Goal: Task Accomplishment & Management: Use online tool/utility

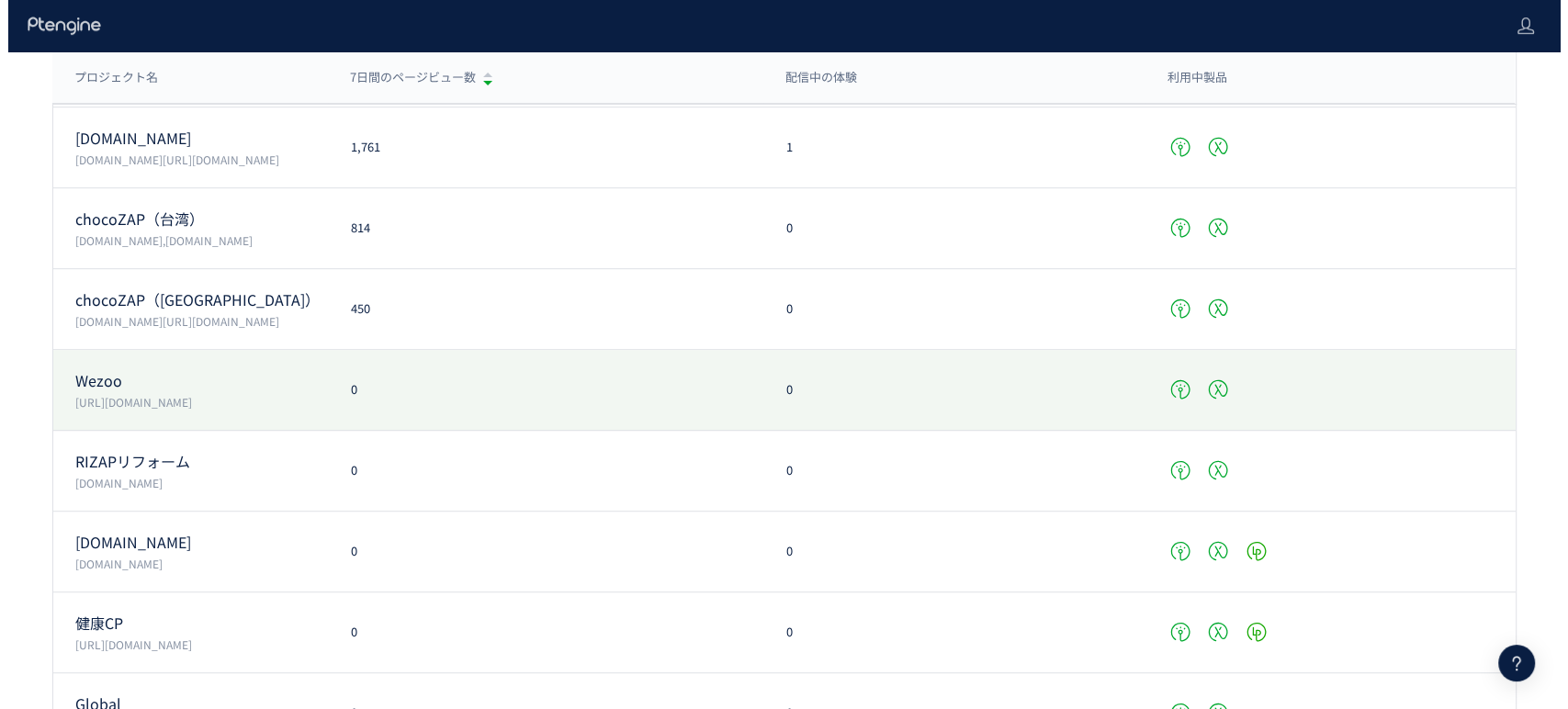
scroll to position [1021, 0]
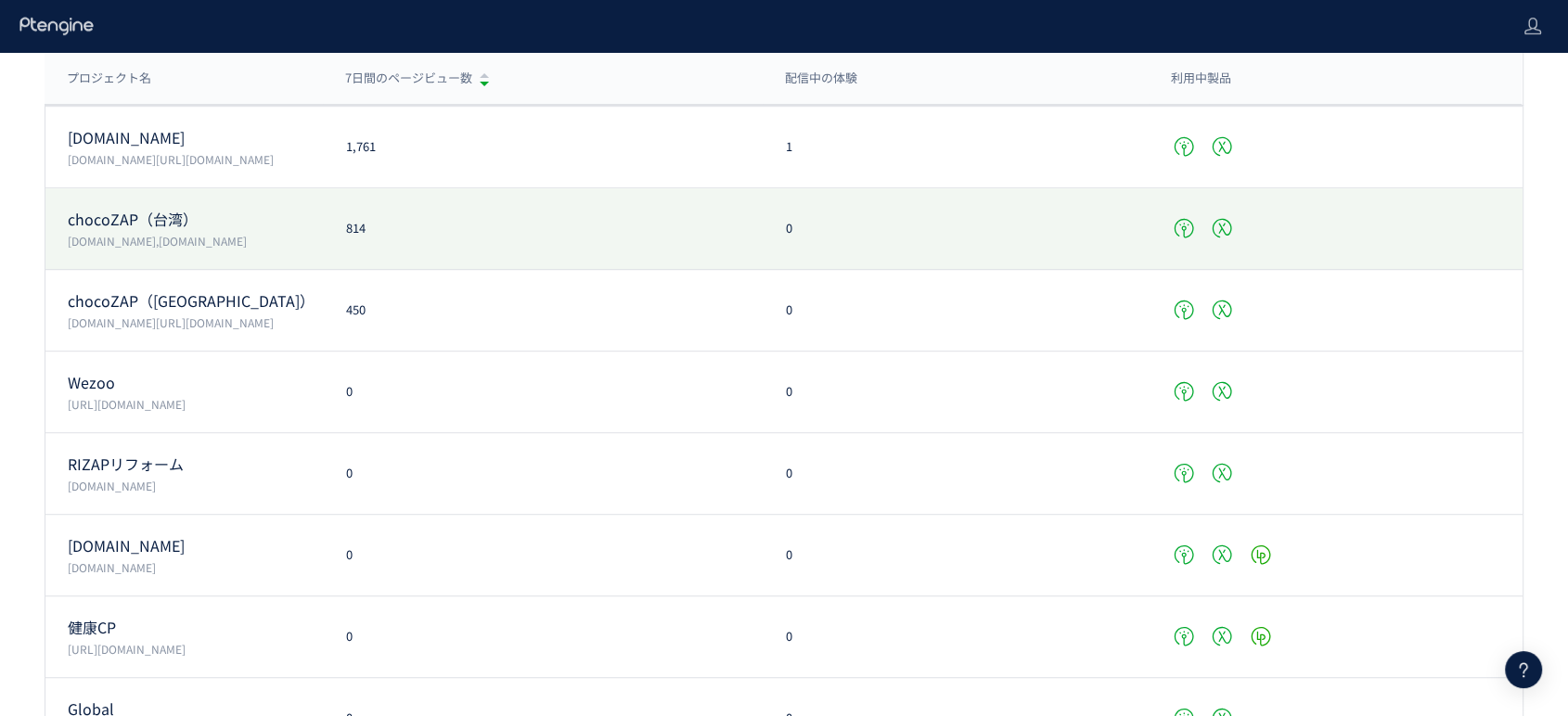
click at [237, 222] on p "chocoZAP（台湾）" at bounding box center [196, 218] width 256 height 21
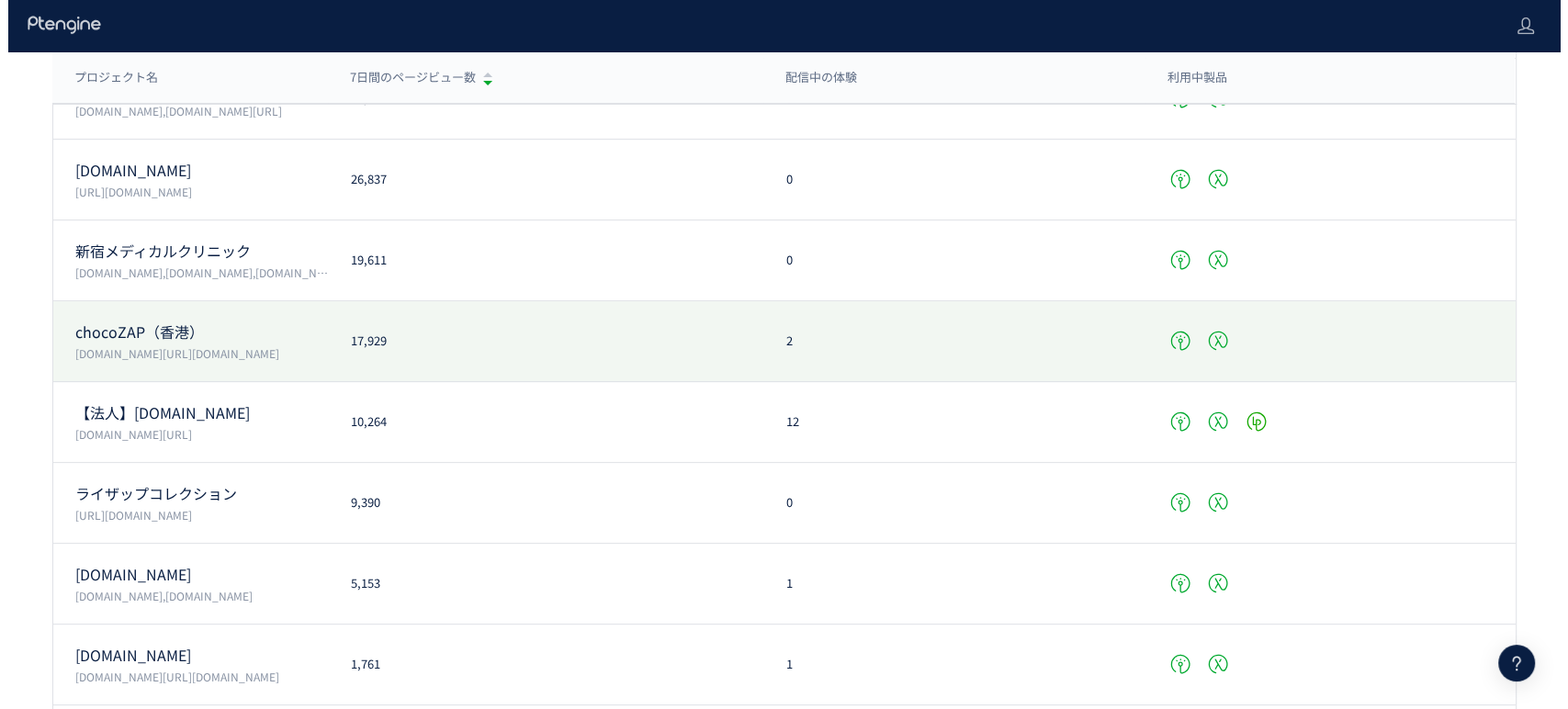
scroll to position [457, 0]
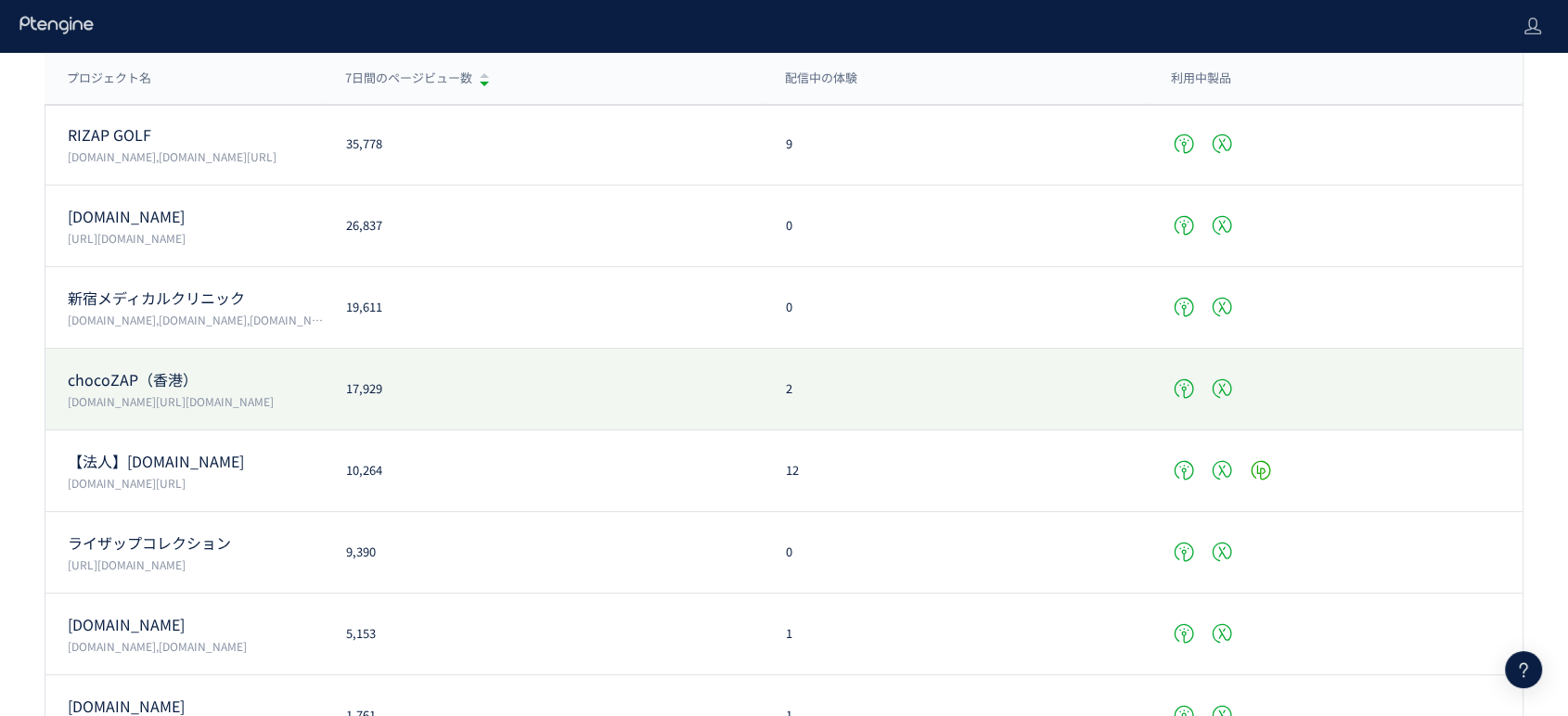
click at [200, 390] on div "chocoZAP（香港） [DOMAIN_NAME][URL][DOMAIN_NAME]" at bounding box center [185, 389] width 278 height 41
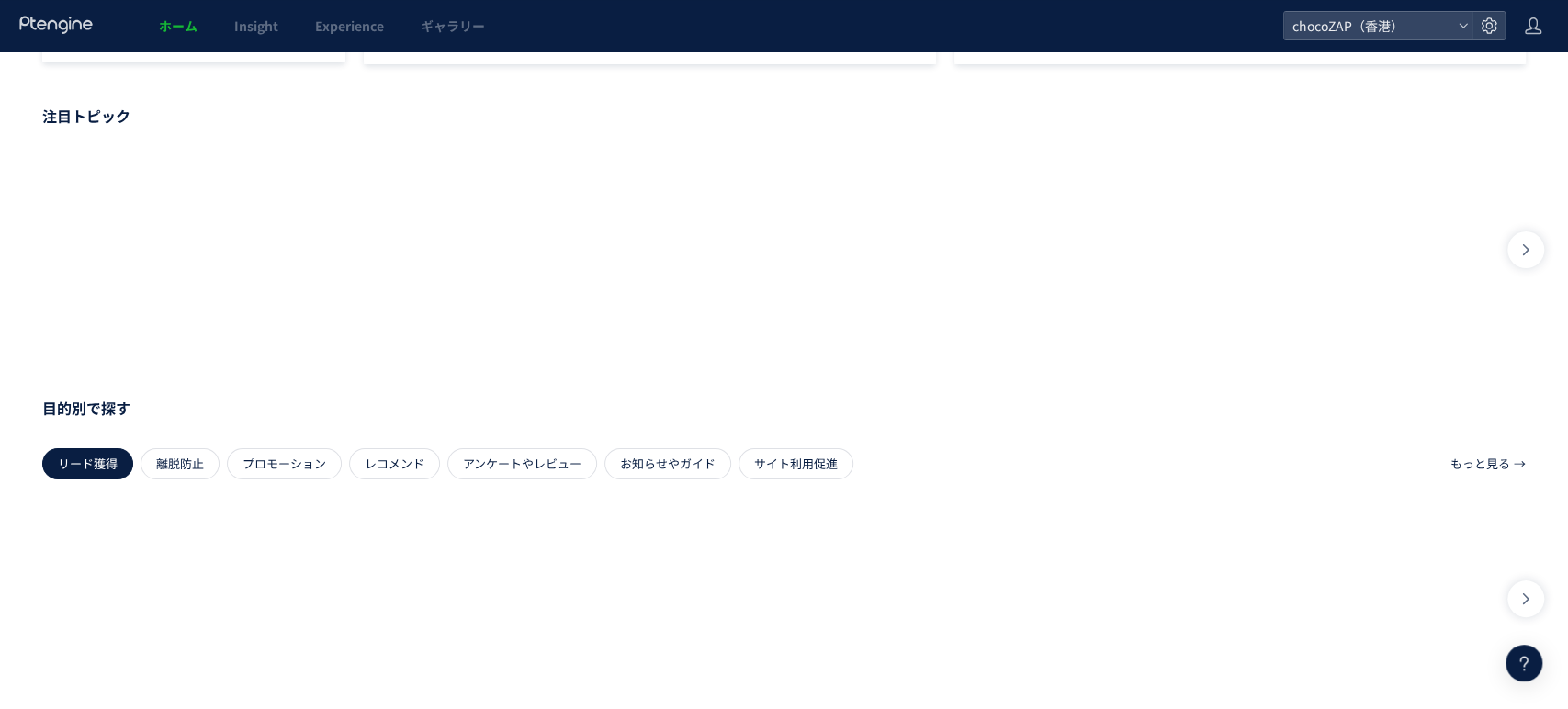
click at [245, 375] on div at bounding box center [784, 355] width 1568 height 57
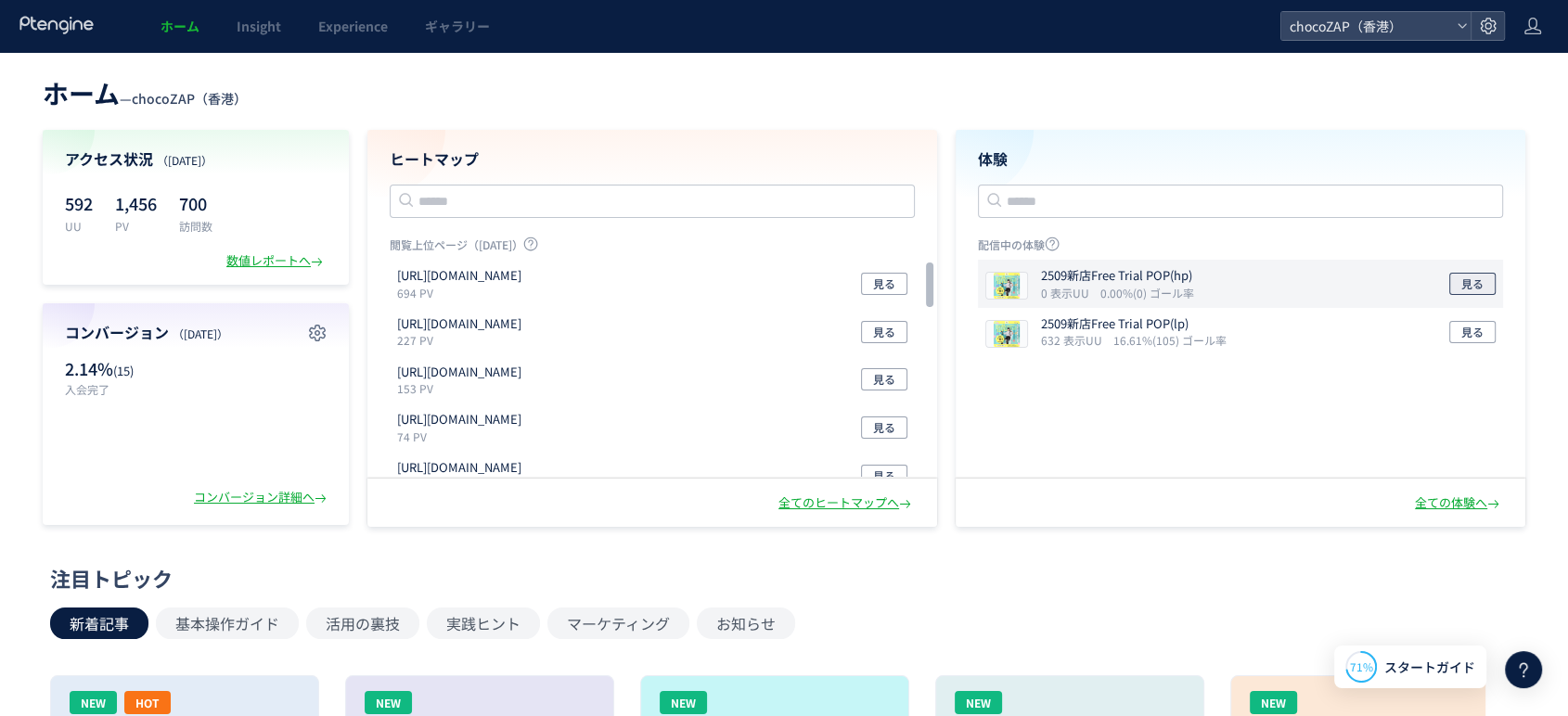
click at [1456, 287] on button "見る" at bounding box center [1473, 284] width 47 height 22
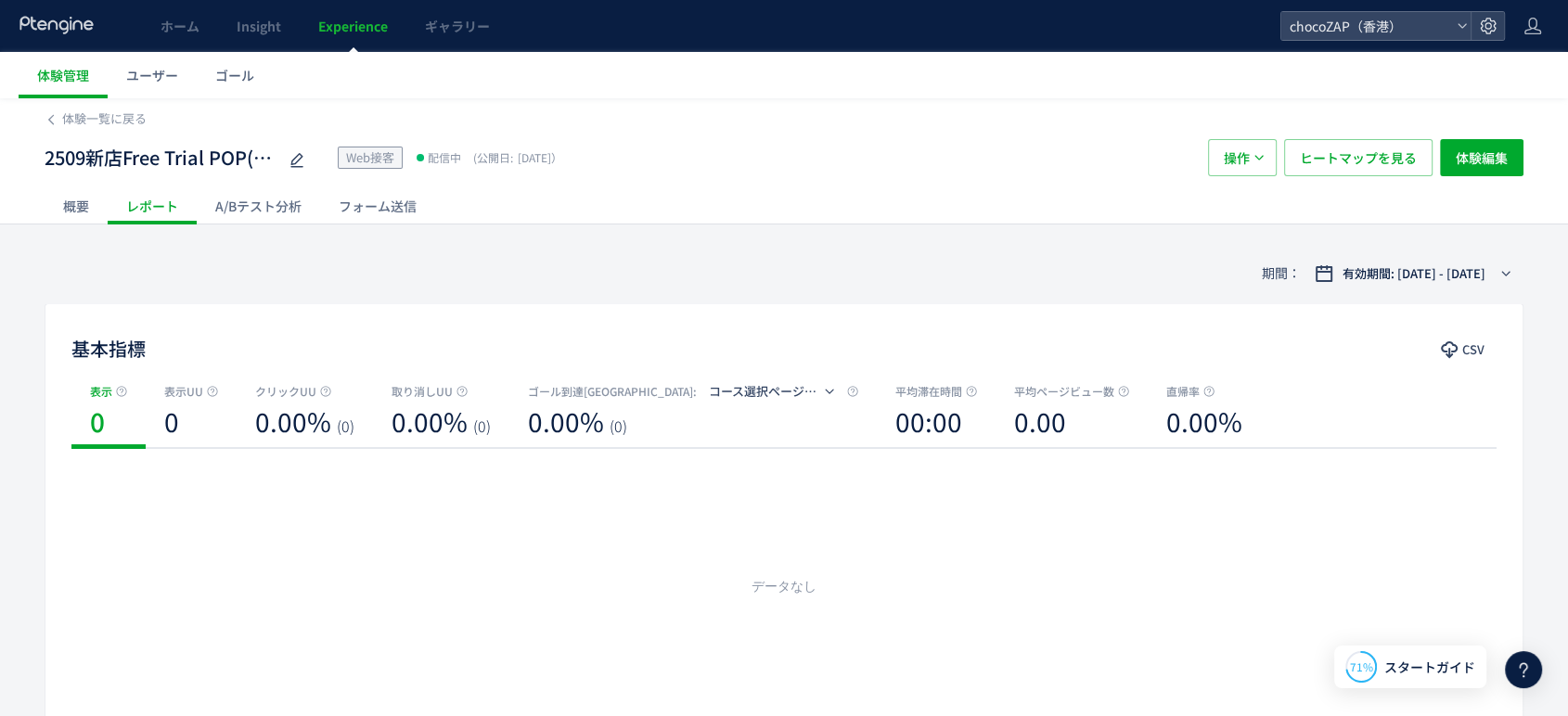
click at [75, 214] on div "概要" at bounding box center [77, 206] width 64 height 37
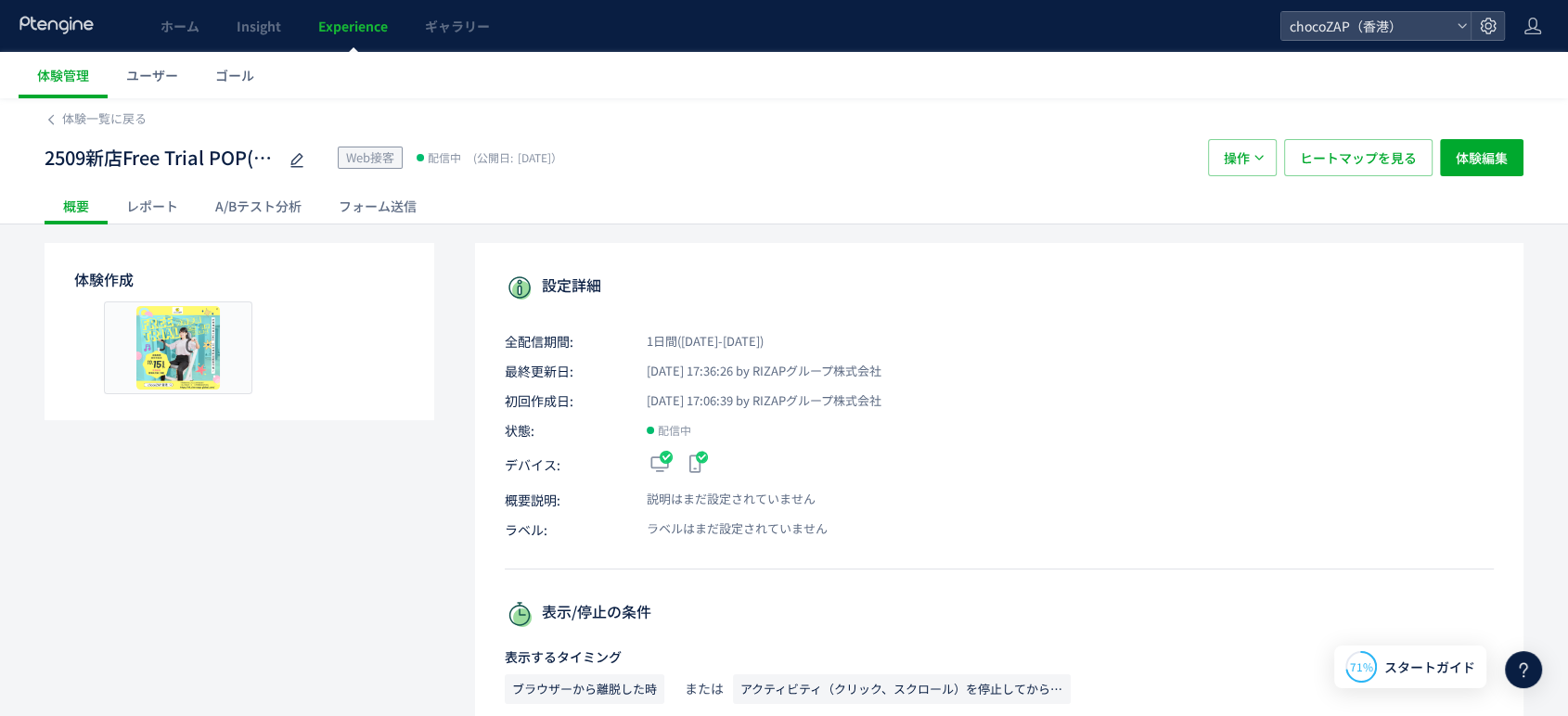
click at [394, 206] on div "フォーム送信" at bounding box center [378, 206] width 115 height 37
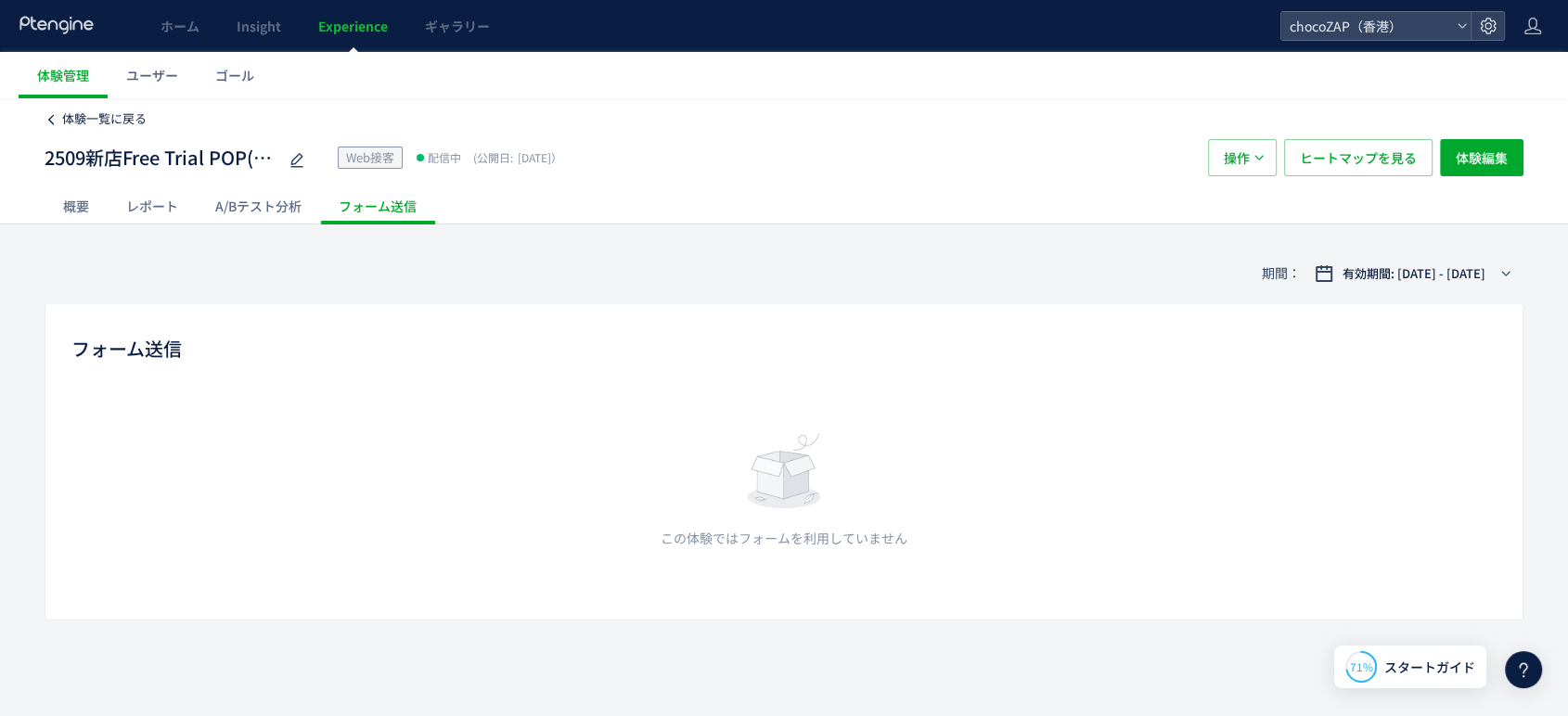
click at [111, 115] on span "体験一覧に戻る" at bounding box center [104, 118] width 84 height 18
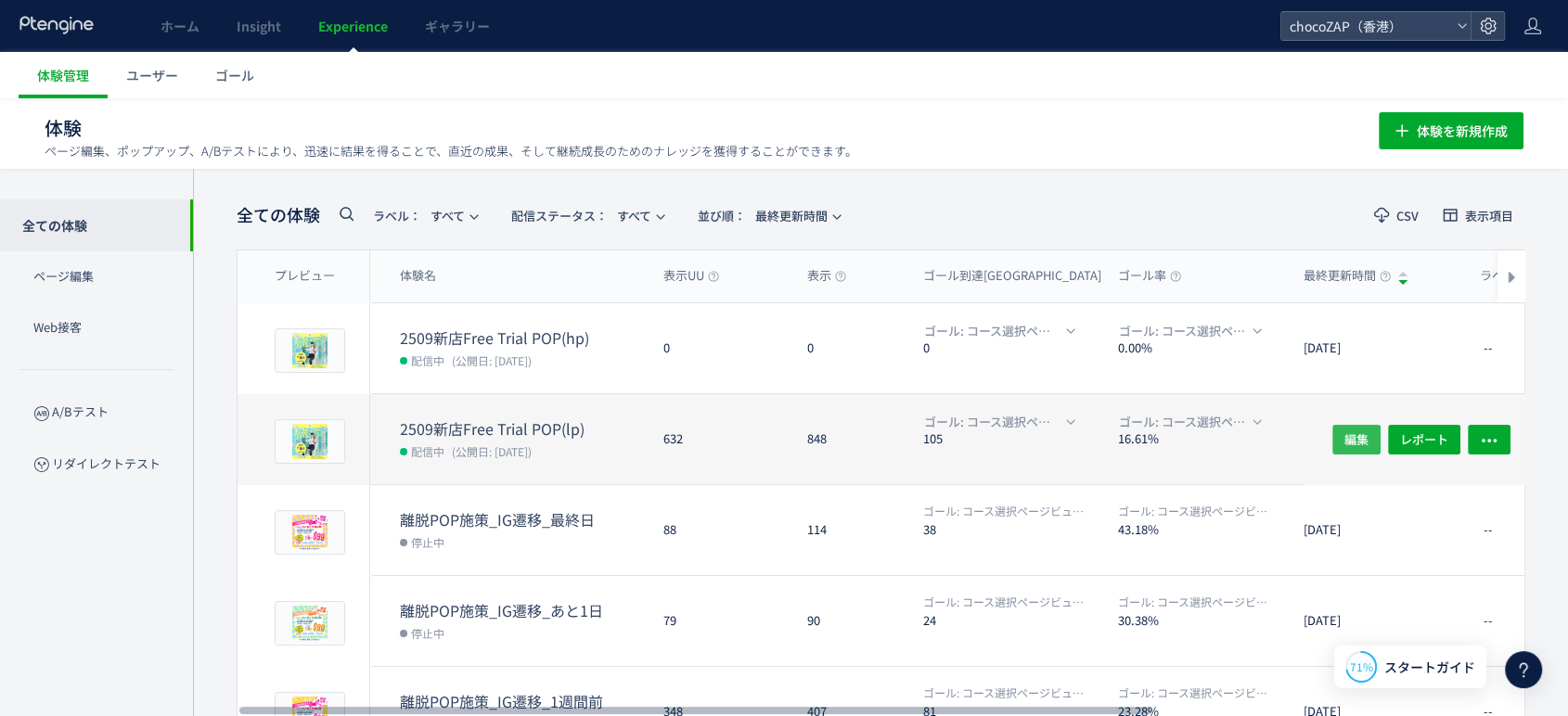
click at [1349, 443] on span "編集" at bounding box center [1356, 439] width 24 height 30
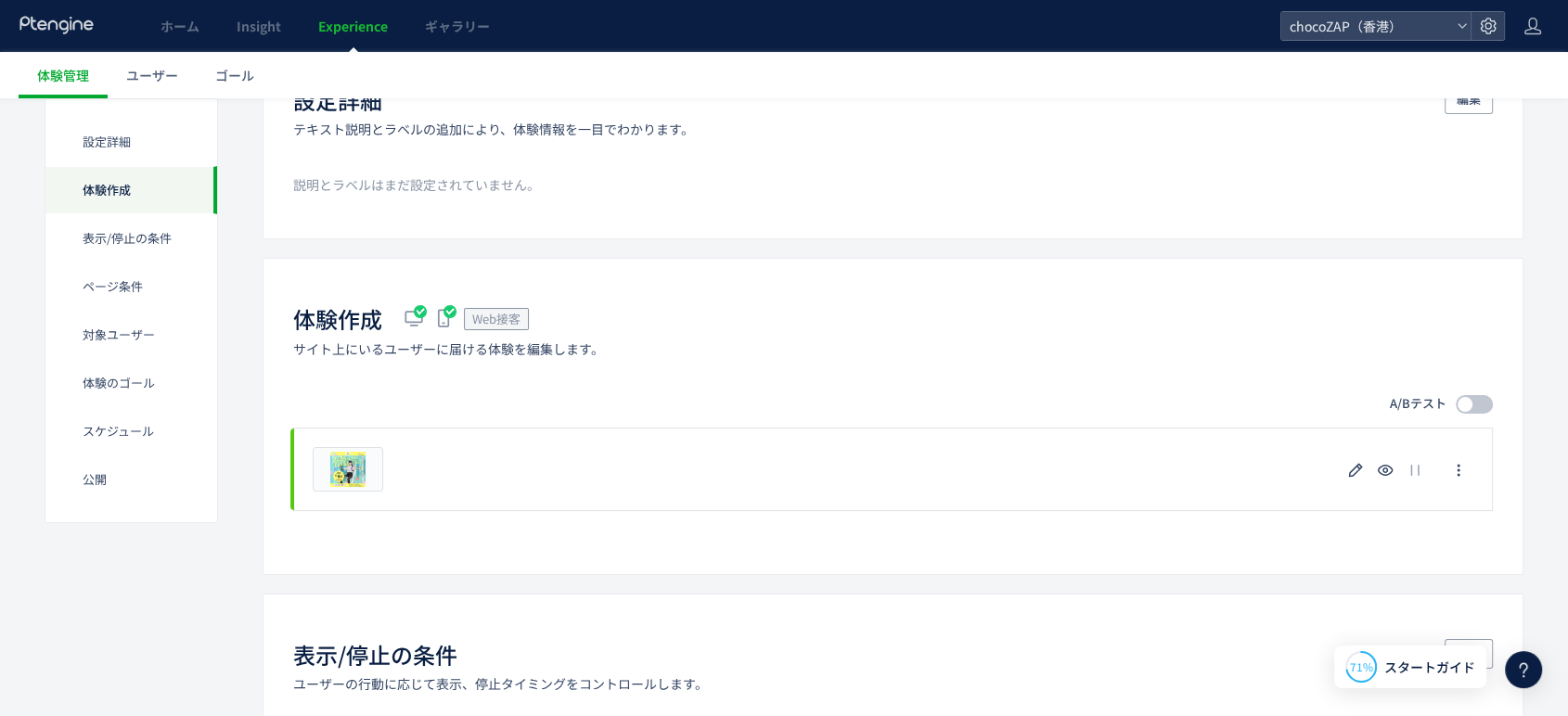
scroll to position [412, 0]
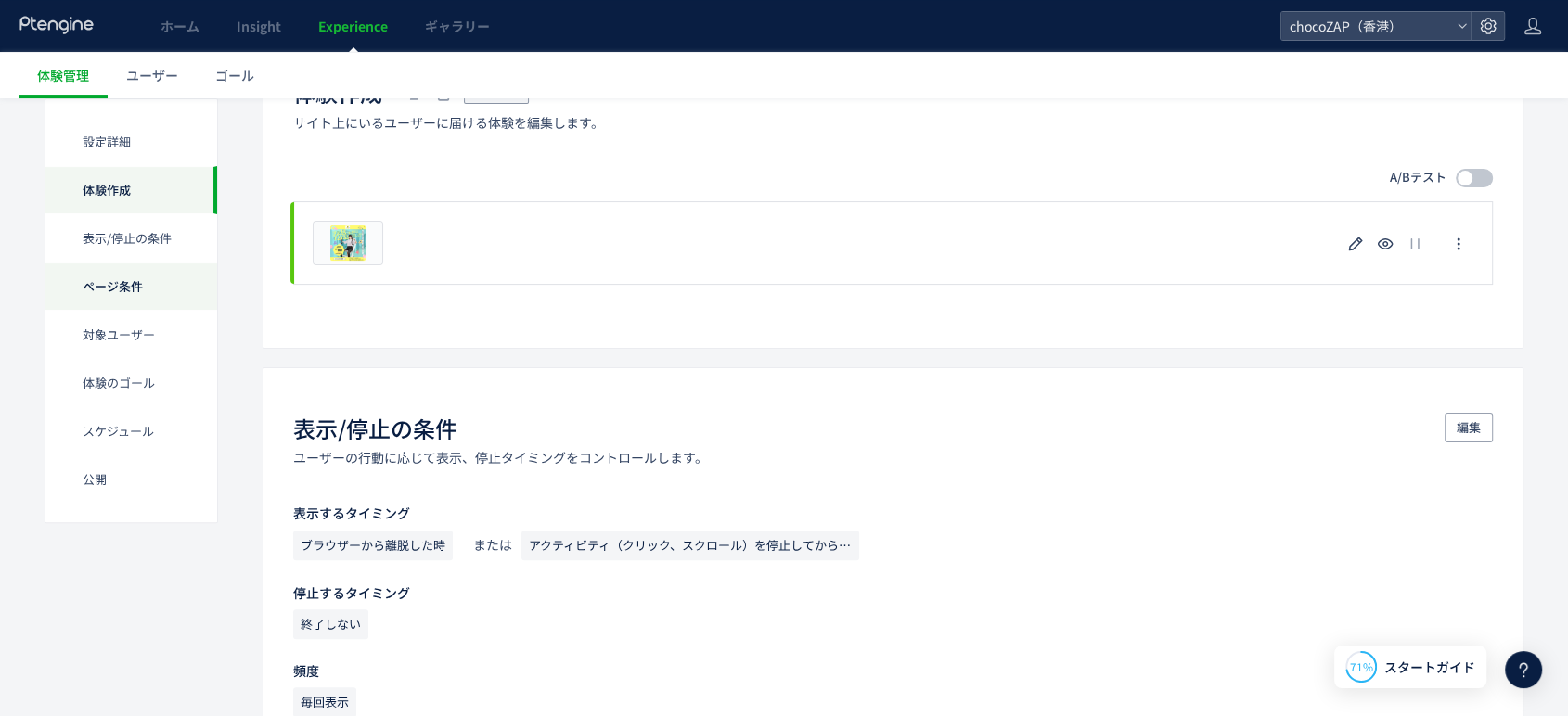
click at [141, 286] on div "ページ条件" at bounding box center [131, 286] width 172 height 49
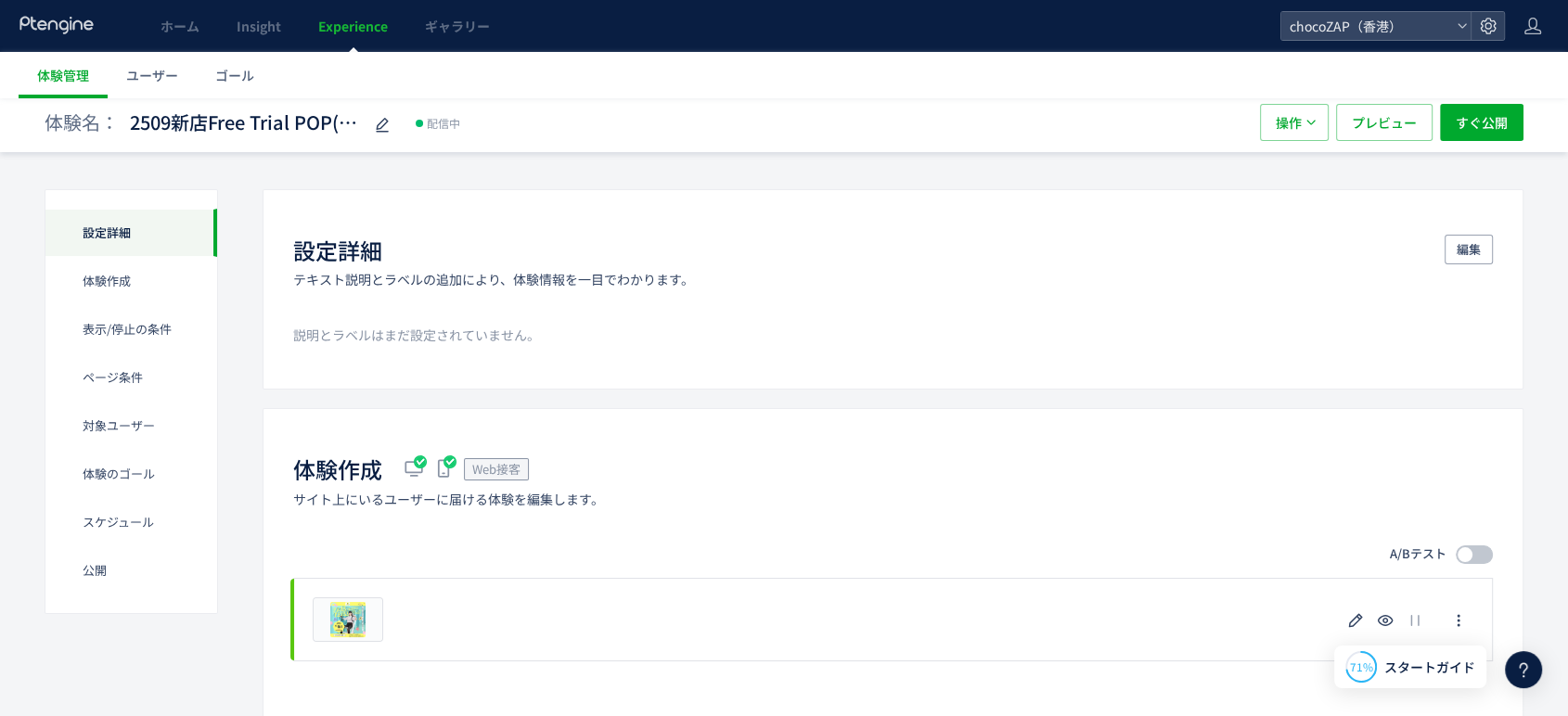
scroll to position [0, 0]
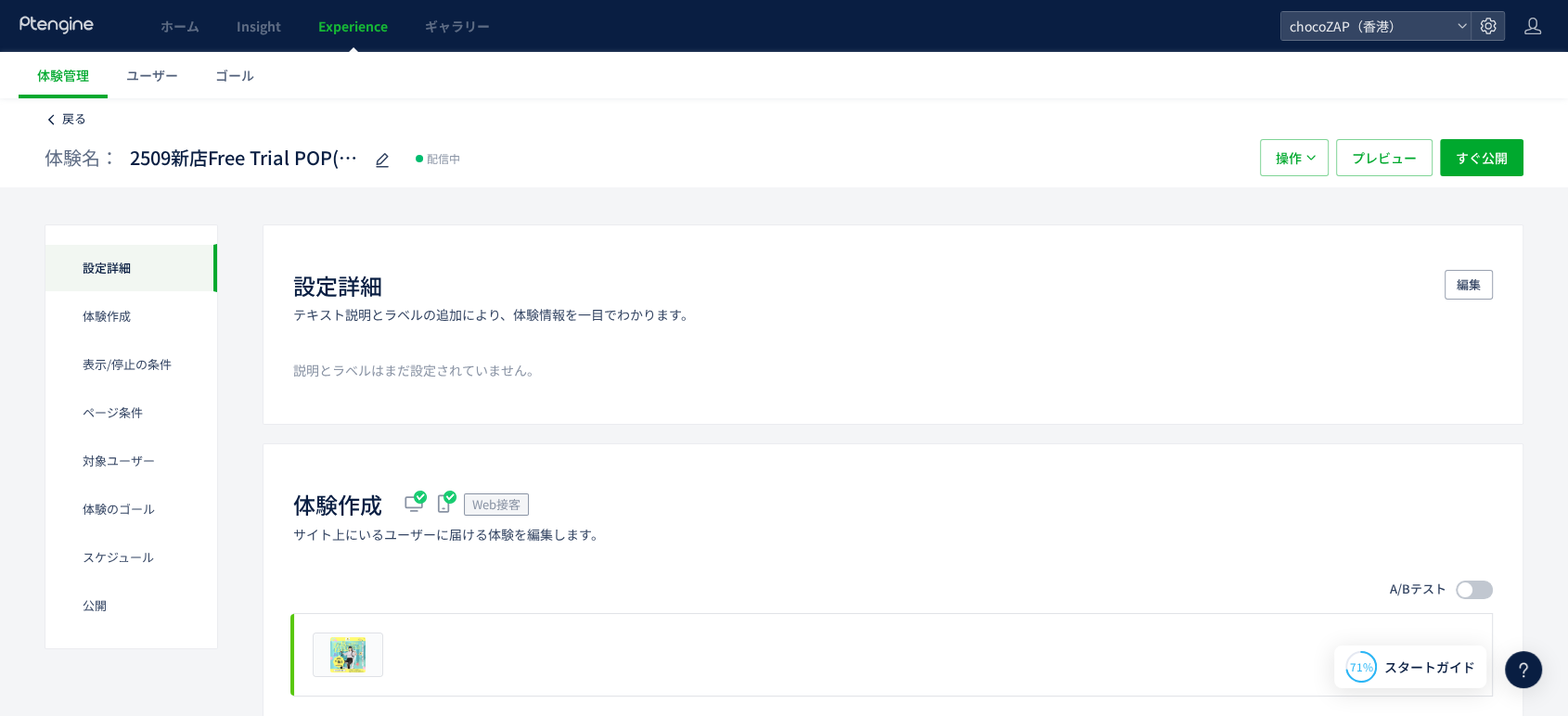
click at [65, 121] on span "戻る" at bounding box center [75, 118] width 24 height 18
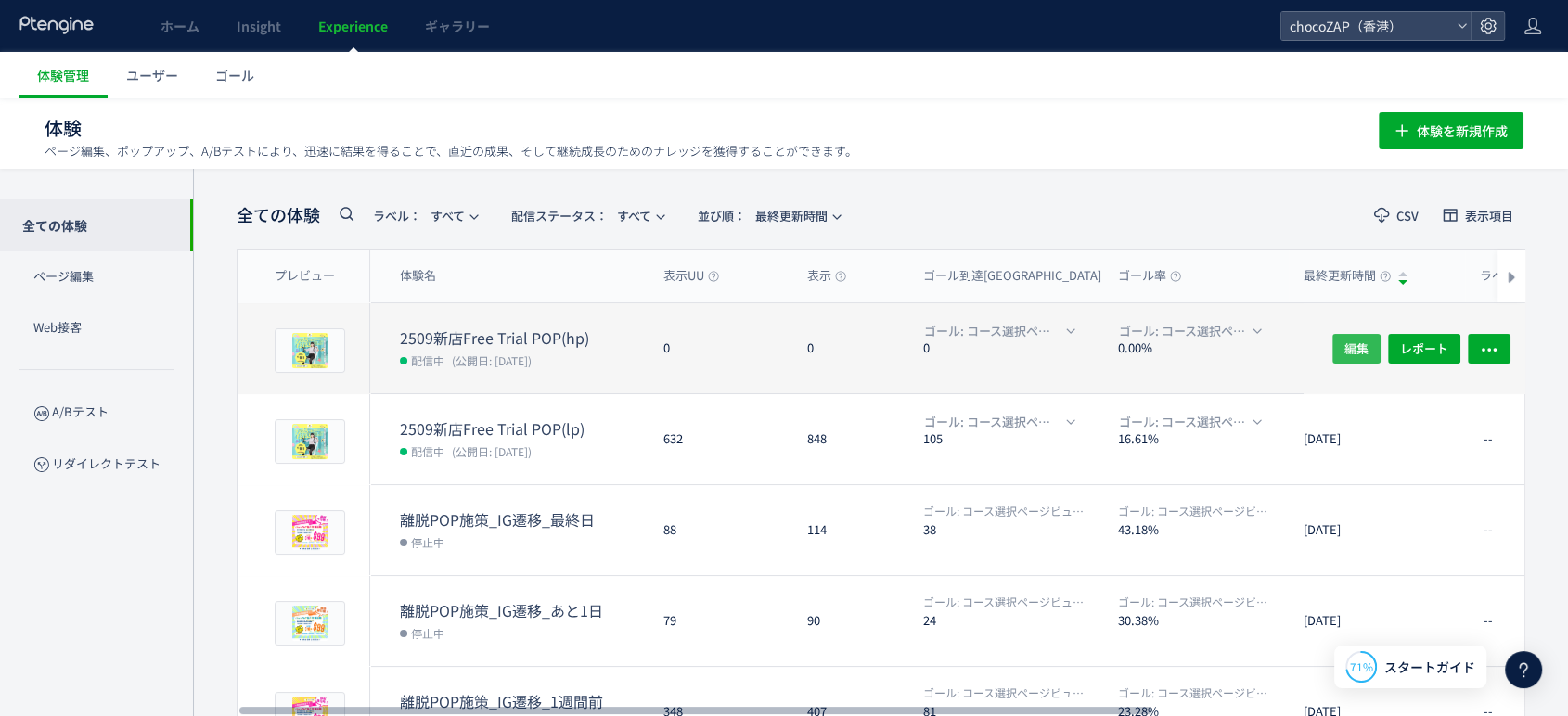
click at [1354, 347] on span "編集" at bounding box center [1356, 348] width 24 height 30
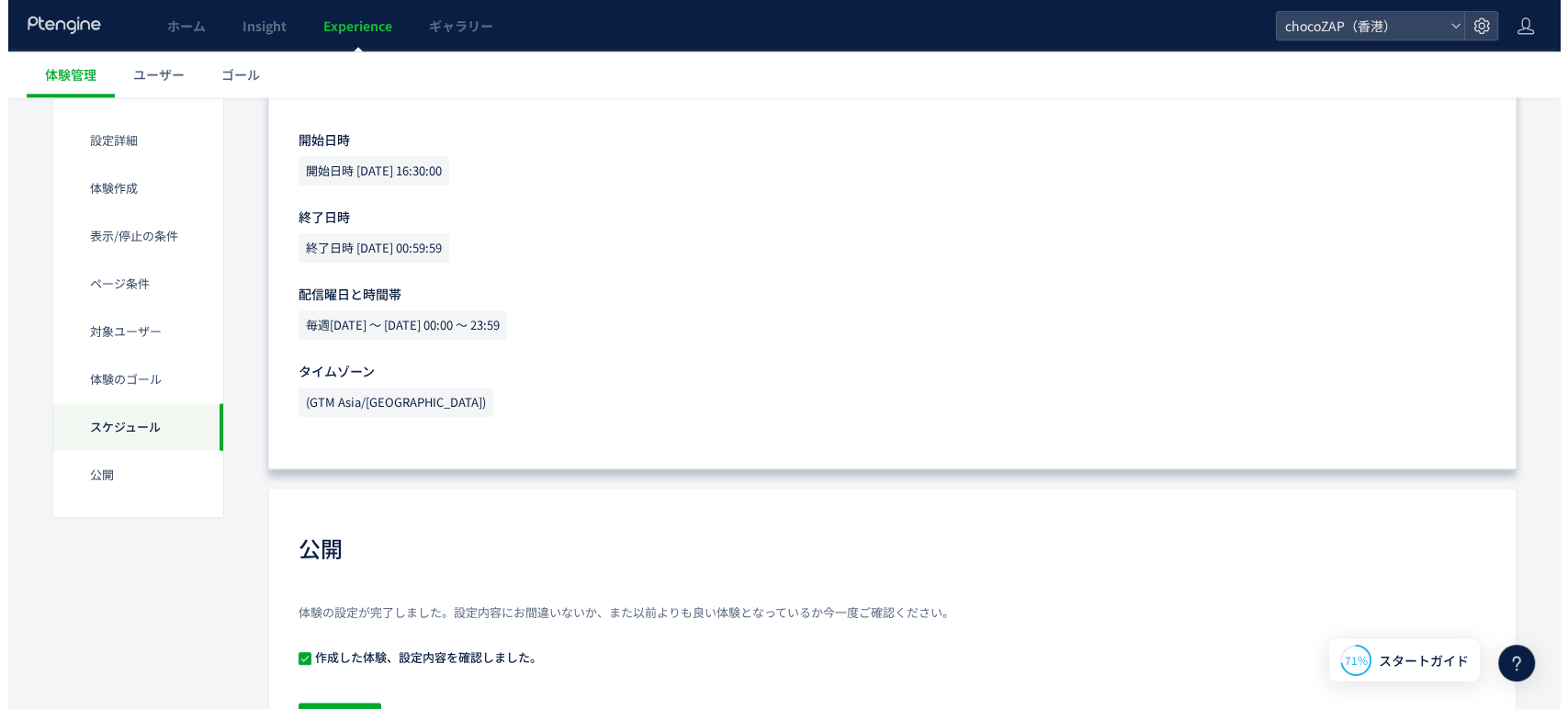
scroll to position [2038, 0]
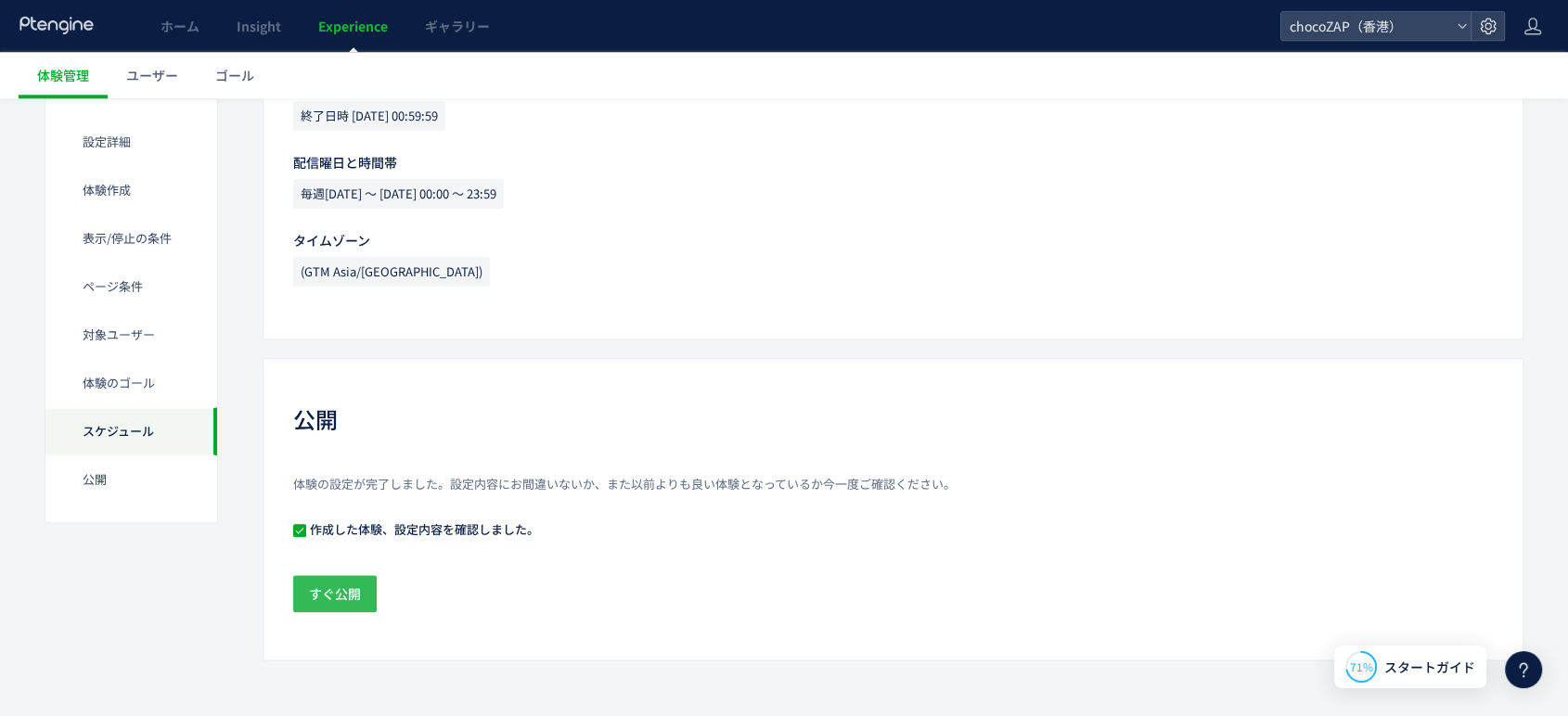
click at [334, 601] on span "すぐ公開" at bounding box center [335, 593] width 52 height 37
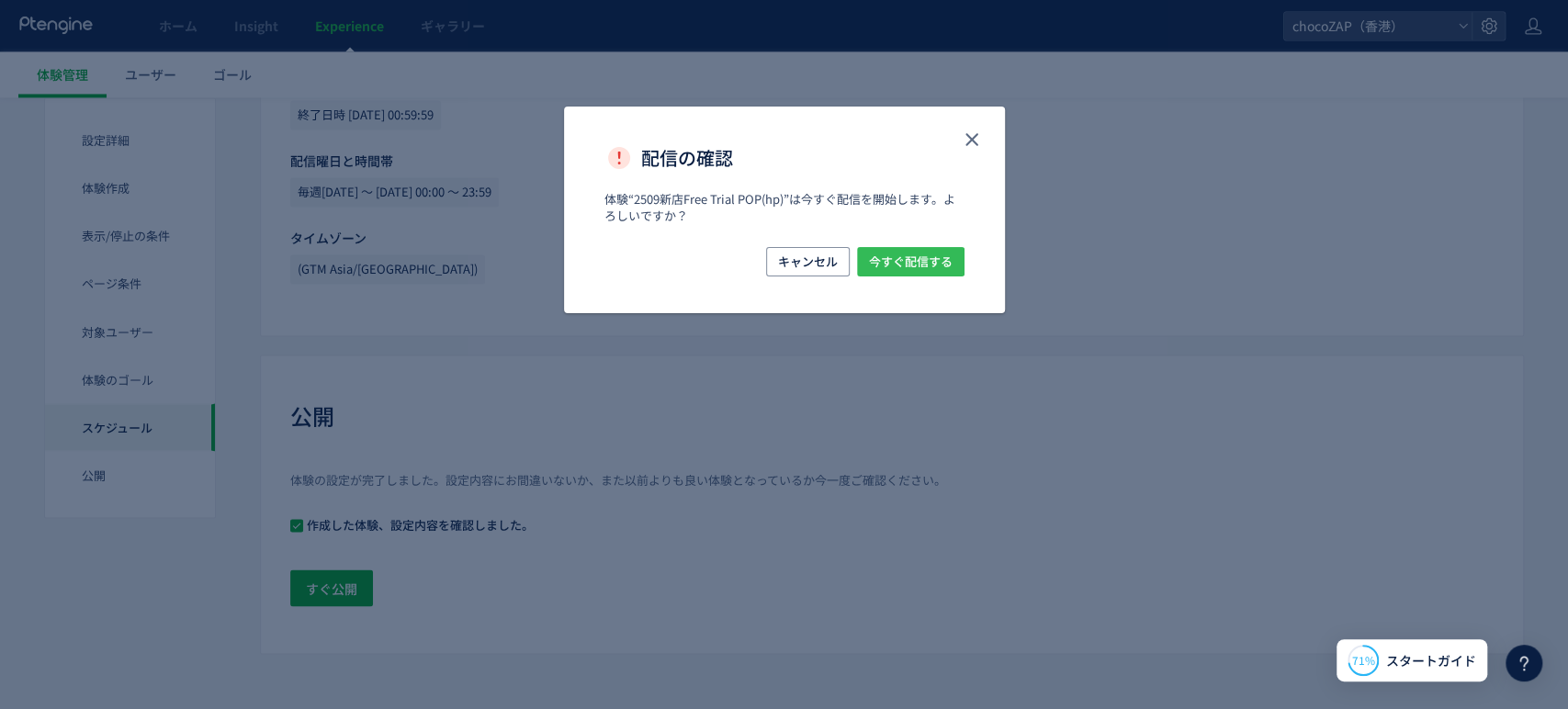
click at [917, 263] on span "今すぐ配信する" at bounding box center [911, 262] width 84 height 30
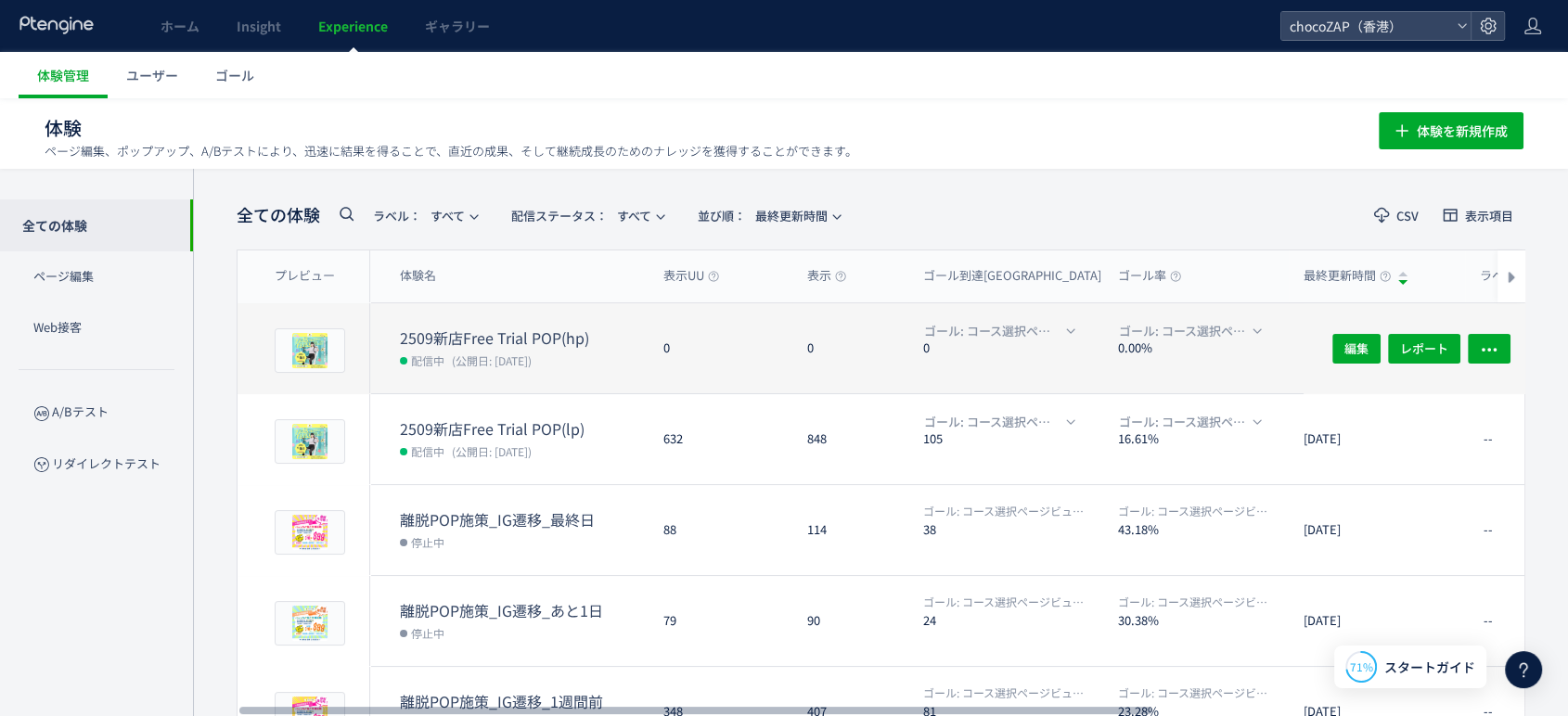
click at [477, 337] on dt "2509新店Free Trial POP(hp)" at bounding box center [525, 338] width 248 height 21
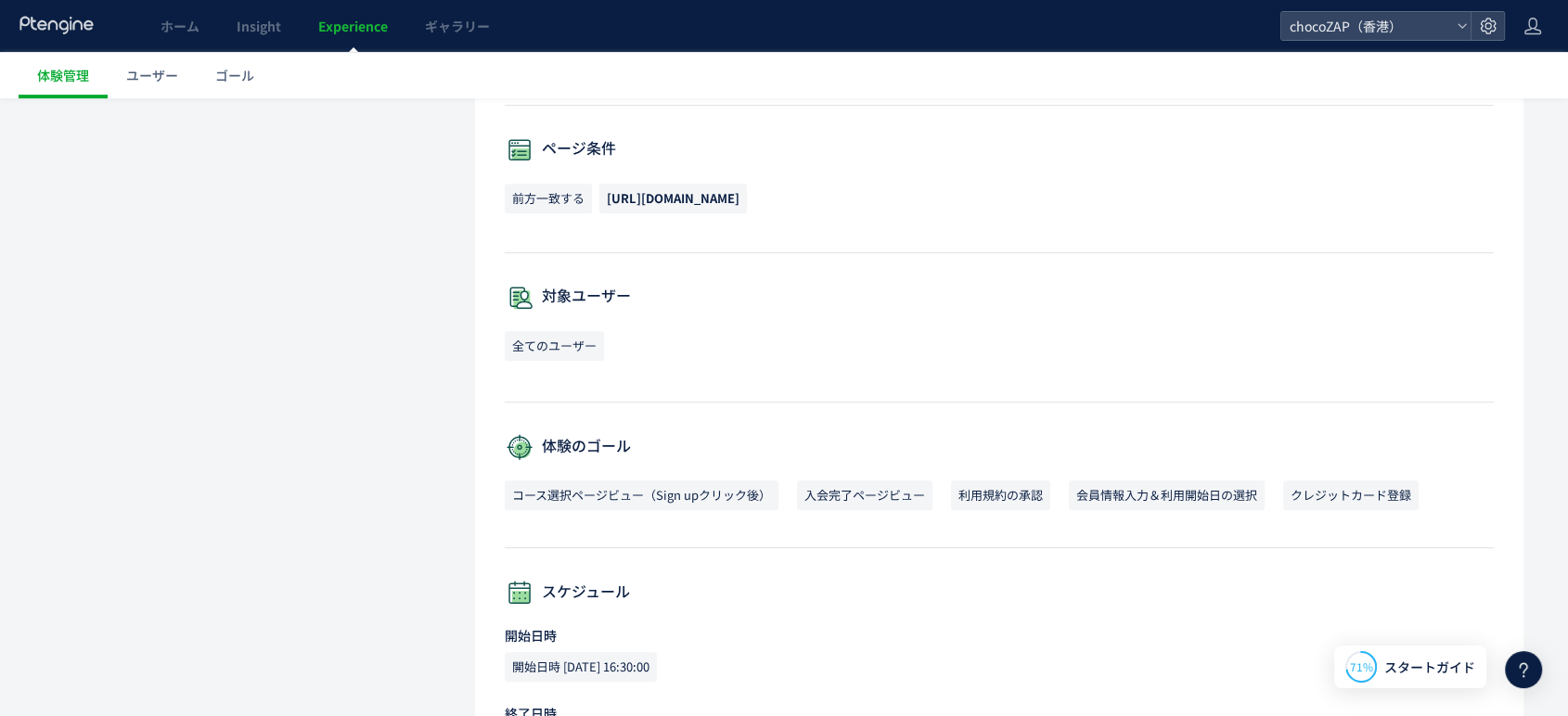
scroll to position [514, 0]
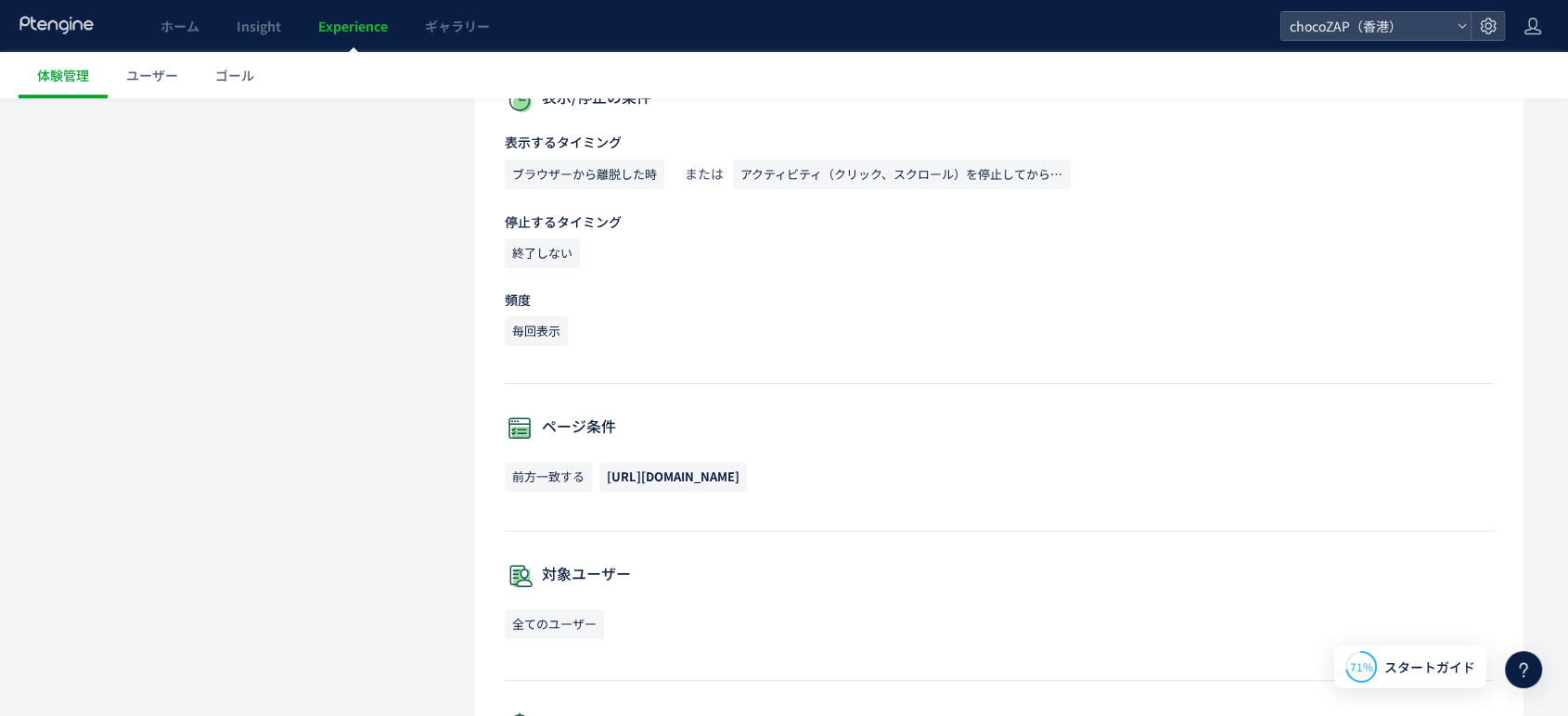
click at [739, 472] on span "[URL][DOMAIN_NAME]" at bounding box center [674, 477] width 133 height 18
drag, startPoint x: 794, startPoint y: 477, endPoint x: 594, endPoint y: 477, distance: 200.0
click at [594, 477] on p "前方一致する [URL][DOMAIN_NAME]" at bounding box center [1000, 481] width 990 height 39
copy p "前方一致する [URL][DOMAIN_NAME]"
